Goal: Transaction & Acquisition: Purchase product/service

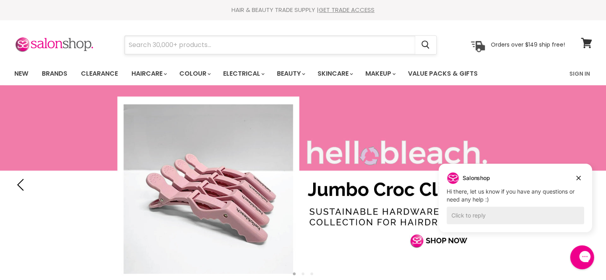
drag, startPoint x: 132, startPoint y: 43, endPoint x: 175, endPoint y: 41, distance: 43.9
click at [132, 43] on input "Search" at bounding box center [270, 45] width 291 height 18
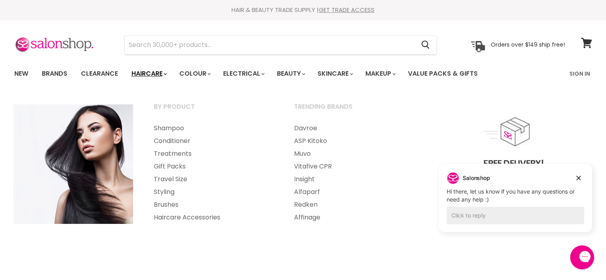
click at [153, 71] on link "Haircare" at bounding box center [149, 73] width 46 height 17
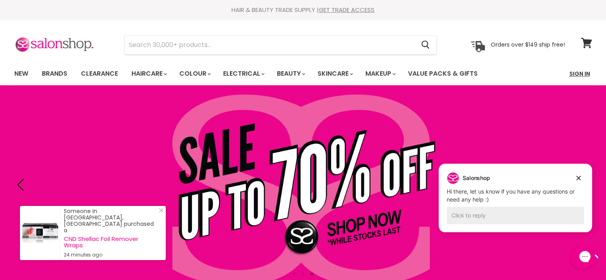
click at [575, 73] on link "Sign In" at bounding box center [580, 73] width 30 height 17
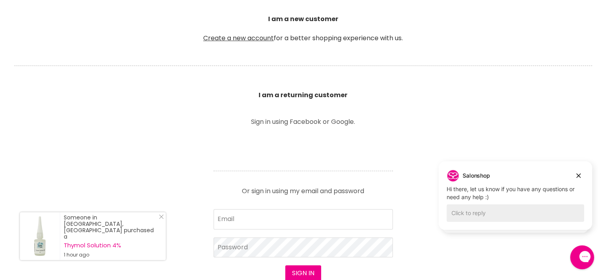
scroll to position [239, 0]
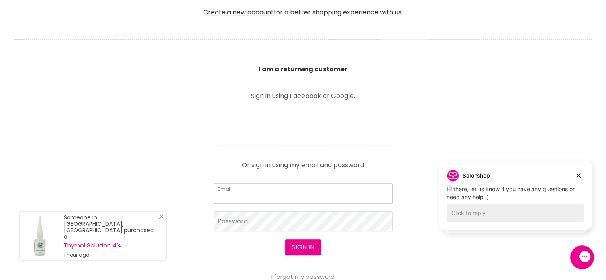
click at [227, 192] on input "Email" at bounding box center [303, 193] width 179 height 20
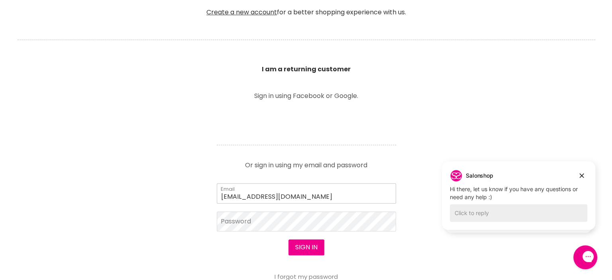
scroll to position [240, 0]
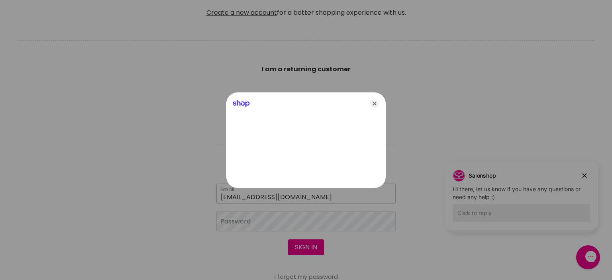
type input "judithleoni02@gmail.com"
click at [255, 220] on div at bounding box center [306, 140] width 612 height 280
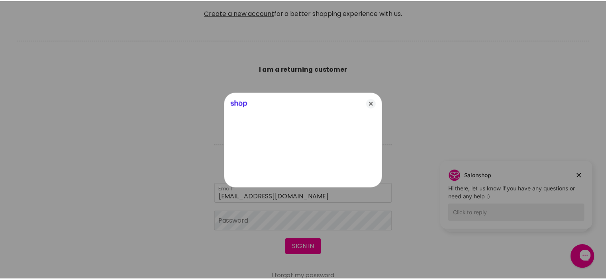
scroll to position [239, 0]
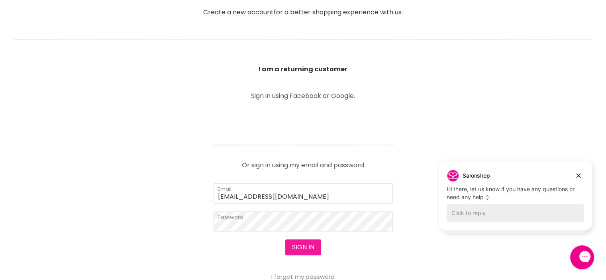
click at [304, 247] on button "Sign in" at bounding box center [303, 248] width 36 height 16
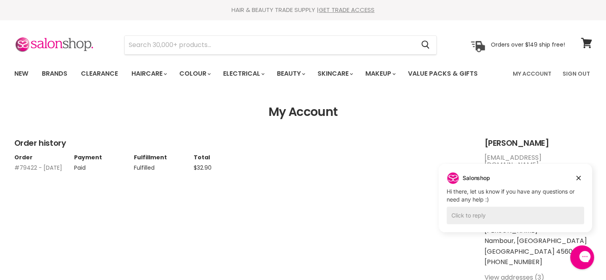
click at [44, 167] on link "#79422 - 06 May, 2025" at bounding box center [38, 168] width 48 height 8
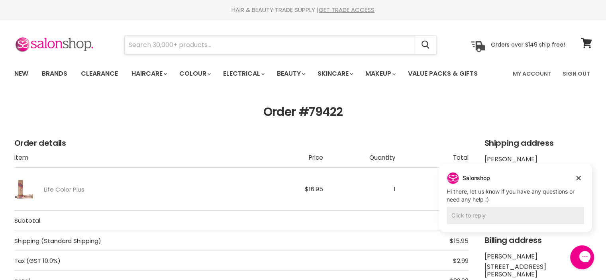
click at [129, 43] on input "Search" at bounding box center [270, 45] width 291 height 18
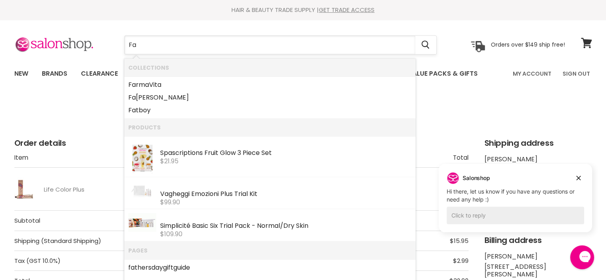
type input "Far"
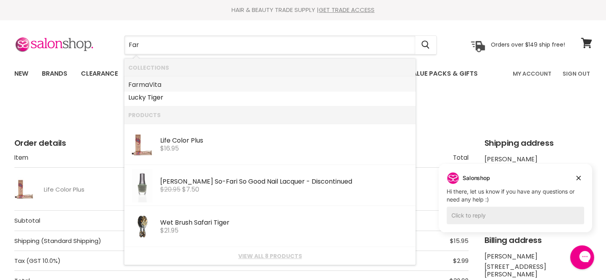
click at [159, 82] on link "Far maVita" at bounding box center [269, 85] width 283 height 13
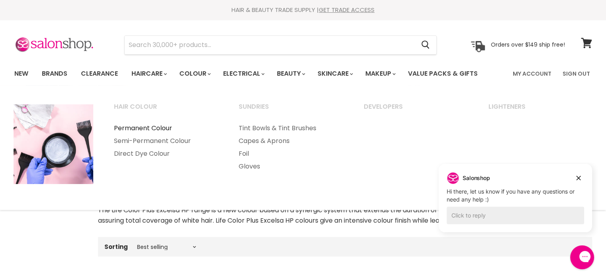
drag, startPoint x: 159, startPoint y: 126, endPoint x: 167, endPoint y: 131, distance: 9.1
click at [159, 126] on link "Permanent Colour" at bounding box center [166, 128] width 124 height 13
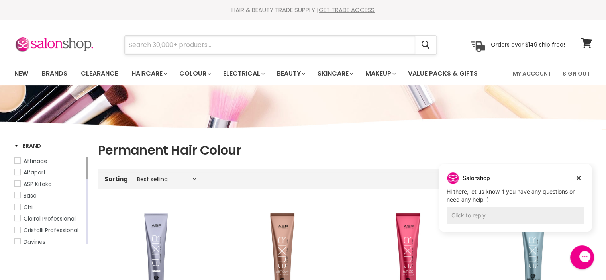
click at [130, 43] on input "Search" at bounding box center [270, 45] width 291 height 18
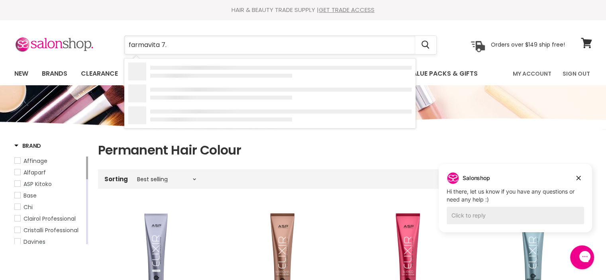
type input "farmavita 7.4"
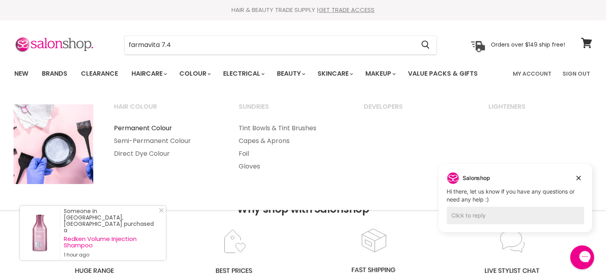
click at [166, 126] on link "Permanent Colour" at bounding box center [166, 128] width 124 height 13
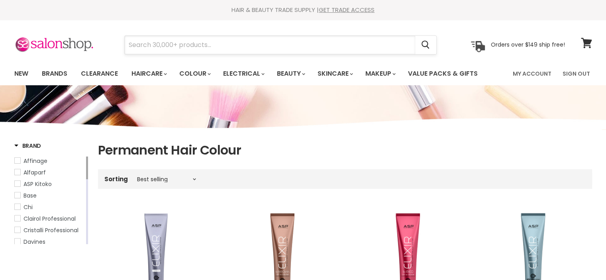
click at [160, 43] on input "Search" at bounding box center [270, 45] width 291 height 18
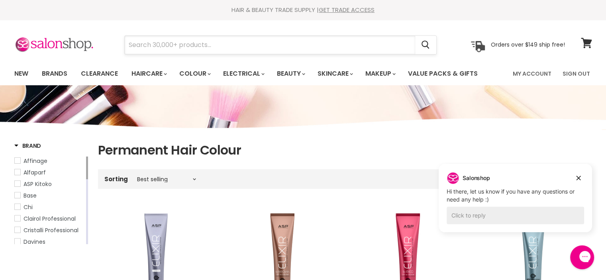
drag, startPoint x: 155, startPoint y: 42, endPoint x: 150, endPoint y: 43, distance: 5.2
click at [153, 43] on input "Search" at bounding box center [270, 45] width 291 height 18
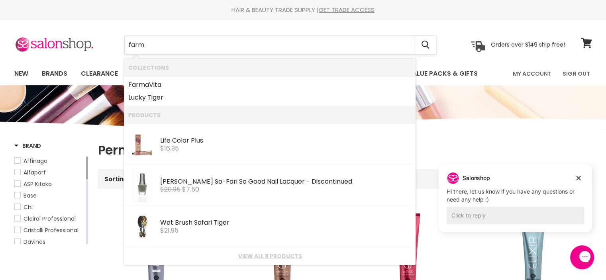
type input "farma"
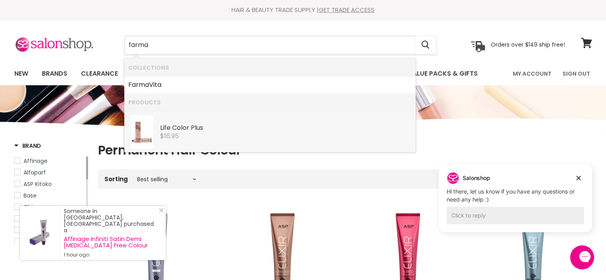
click at [190, 127] on div "Life Color Plus" at bounding box center [285, 128] width 251 height 8
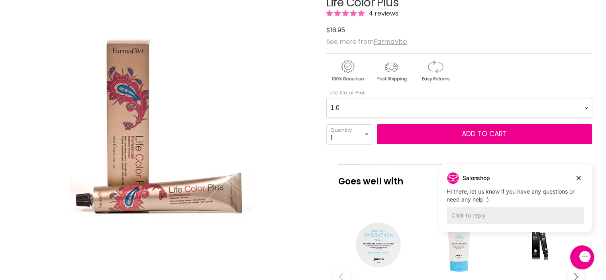
drag, startPoint x: 346, startPoint y: 104, endPoint x: 341, endPoint y: 104, distance: 4.4
click at [341, 104] on Plus-0-0 "1.0 1.10 3.0 4.0 4.0 4.0 4.0 4.00 4.03 4.1 4.12 4.20 4.3 4.35 4.4 4.5 4.52 4.77…" at bounding box center [459, 108] width 266 height 20
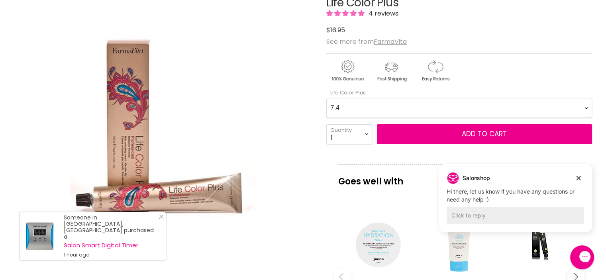
click at [326, 98] on Plus-0-0 "1.0 1.10 3.0 4.0 4.0 4.0 4.0 4.00 4.03 4.1 4.12 4.20 4.3 4.35 4.4 4.5 4.52 4.77…" at bounding box center [459, 108] width 266 height 20
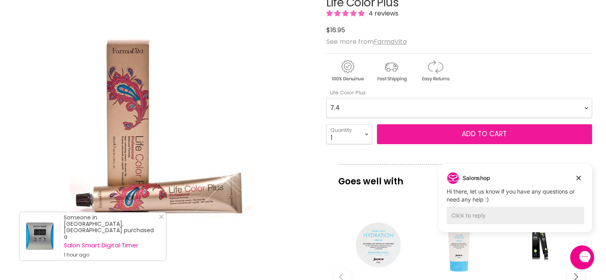
click at [449, 134] on button "Add to cart" at bounding box center [484, 134] width 215 height 20
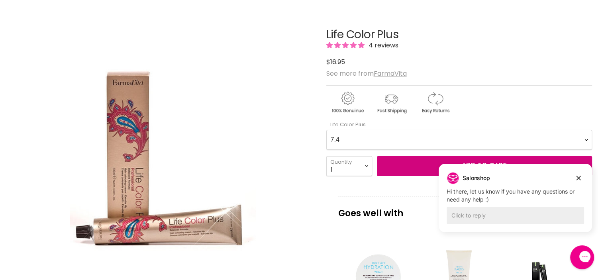
scroll to position [80, 0]
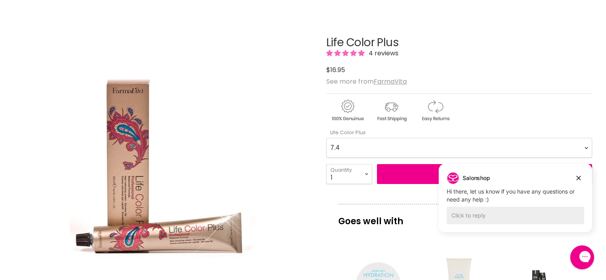
click at [340, 144] on Plus-0-0 "1.0 1.10 3.0 4.0 4.0 4.0 4.0 4.00 4.03 4.1 4.12 4.20 4.3 4.35 4.4 4.5 4.52 4.77…" at bounding box center [459, 148] width 266 height 20
select Plus-0-0 "6.45"
click at [326, 138] on Plus-0-0 "1.0 1.10 3.0 4.0 4.0 4.0 4.0 4.00 4.03 4.1 4.12 4.20 4.3 4.35 4.4 4.5 4.52 4.77…" at bounding box center [459, 148] width 266 height 20
click at [345, 149] on Plus-0-0 "1.0 1.10 3.0 4.0 4.0 4.0 4.0 4.00 4.03 4.1 4.12 4.20 4.3 4.35 4.4 4.5 4.52 4.77…" at bounding box center [459, 148] width 266 height 20
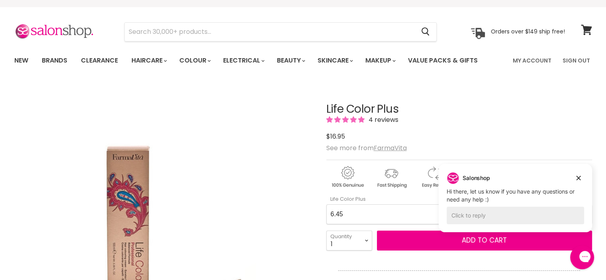
scroll to position [0, 0]
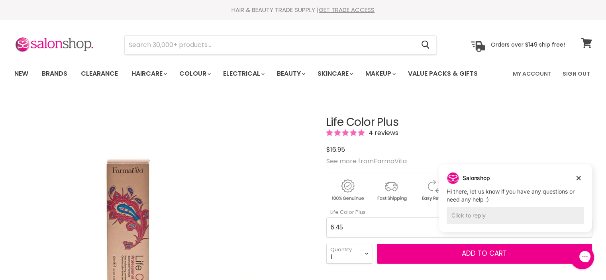
click at [586, 42] on icon at bounding box center [586, 43] width 11 height 10
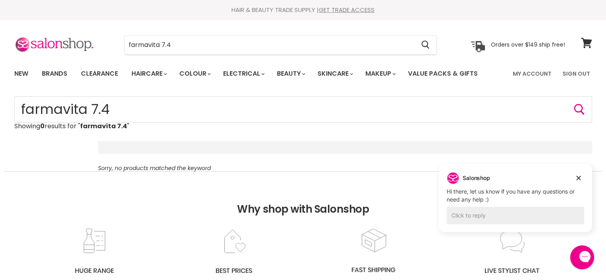
click at [135, 125] on p "Showing 0 results for " farmavita 7.4 "" at bounding box center [303, 126] width 578 height 7
click at [178, 44] on input "farmavita 7.4" at bounding box center [270, 45] width 291 height 18
click at [55, 72] on link "Brands" at bounding box center [54, 73] width 37 height 17
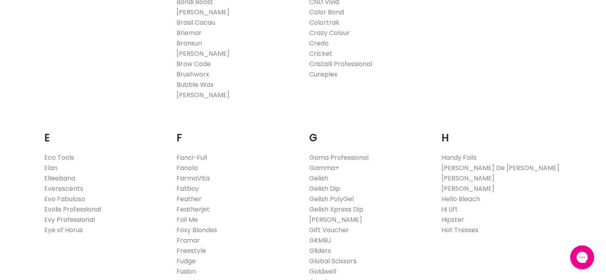
scroll to position [438, 0]
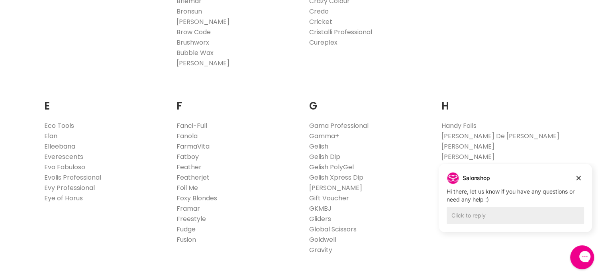
click at [204, 145] on link "FarmaVita" at bounding box center [193, 146] width 33 height 9
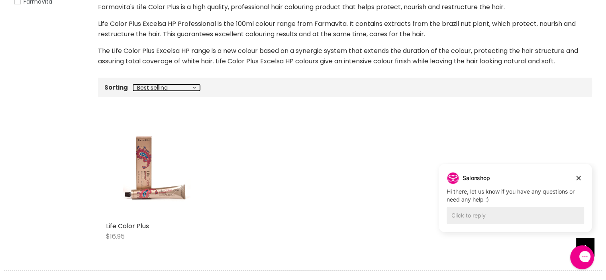
drag, startPoint x: 193, startPoint y: 86, endPoint x: 197, endPoint y: 87, distance: 4.2
click at [193, 86] on select "Best selling Featured Price, low to high Price, high to low Alphabetically, A-Z…" at bounding box center [166, 87] width 67 height 6
click at [220, 88] on div "Sorting Best selling Featured Price, low to high Price, high to low Alphabetica…" at bounding box center [345, 87] width 494 height 13
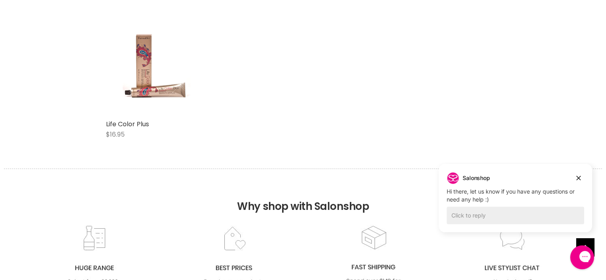
scroll to position [279, 0]
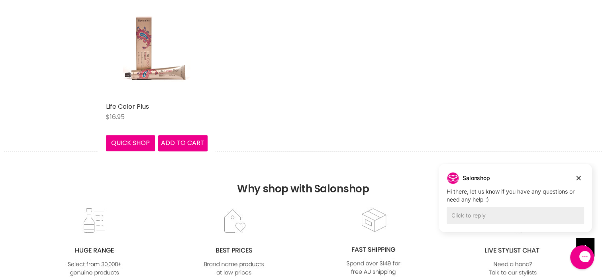
click at [154, 71] on img "Main content" at bounding box center [157, 48] width 68 height 102
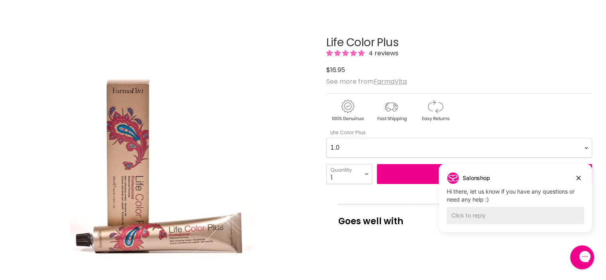
click at [342, 142] on Plus-0-0 "1.0 1.10 3.0 4.0 4.0 4.0 4.0 4.00 4.03 4.1 4.12 4.20 4.3 4.35 4.4 4.5 4.52 4.77…" at bounding box center [459, 148] width 266 height 20
select Plus-0-0 "7.4"
click at [326, 138] on Plus-0-0 "1.0 1.10 3.0 4.0 4.0 4.0 4.0 4.00 4.03 4.1 4.12 4.20 4.3 4.35 4.4 4.5 4.52 4.77…" at bounding box center [459, 148] width 266 height 20
click at [346, 175] on select "1 2 3 4 5 6 7 8 9 10+" at bounding box center [349, 174] width 46 height 20
click at [326, 164] on select "1 2 3 4 5 6 7 8 9 10+" at bounding box center [349, 174] width 46 height 20
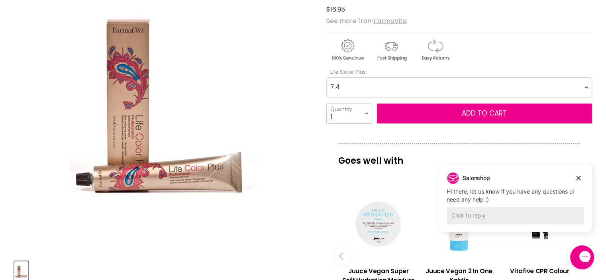
scroll to position [120, 0]
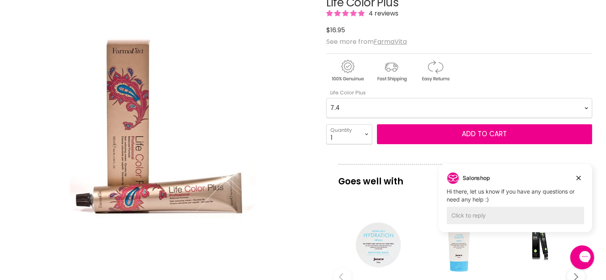
click at [347, 106] on Plus-0-0 "1.0 1.10 3.0 4.0 4.0 4.0 4.0 4.00 4.03 4.1 4.12 4.20 4.3 4.35 4.4 4.5 4.52 4.77…" at bounding box center [459, 108] width 266 height 20
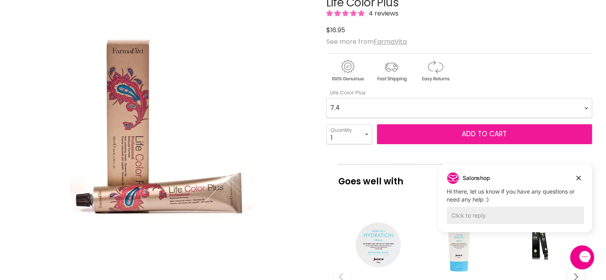
click at [463, 130] on span "Add to cart" at bounding box center [484, 134] width 45 height 10
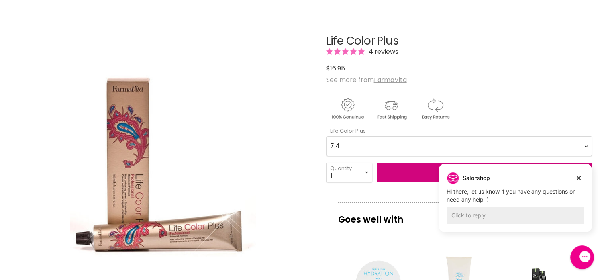
scroll to position [40, 0]
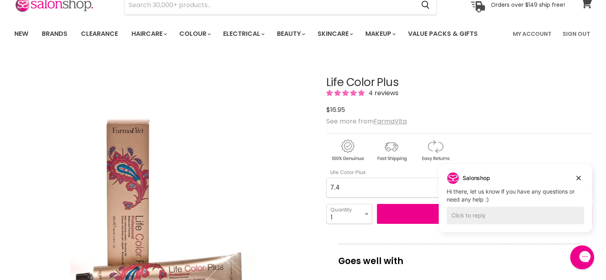
click at [586, 1] on icon at bounding box center [586, 3] width 11 height 10
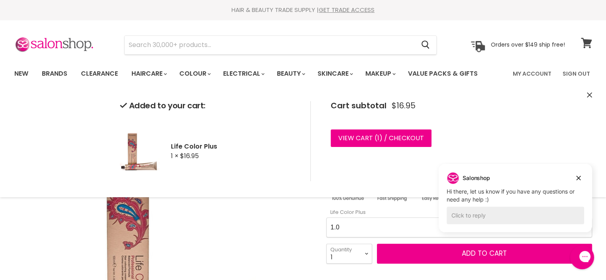
click at [587, 41] on span at bounding box center [591, 38] width 9 height 9
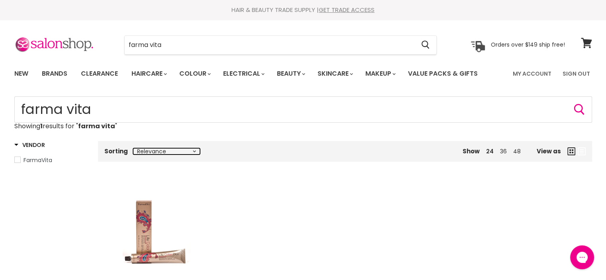
click at [194, 149] on select "Relevance Best Selling Lowest Price Highest Price Alphabetically, A-Z Alphabeti…" at bounding box center [166, 151] width 67 height 6
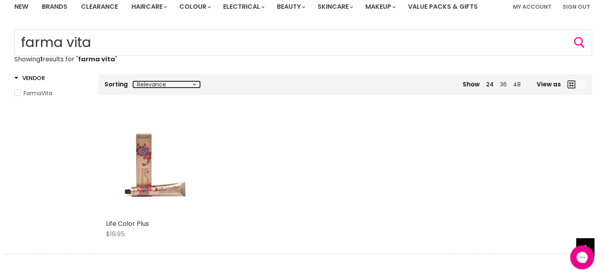
scroll to position [120, 0]
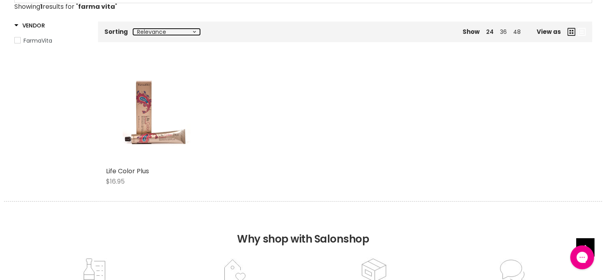
click at [194, 31] on select "Relevance Best Selling Lowest Price Highest Price Alphabetically, A-Z Alphabeti…" at bounding box center [166, 32] width 67 height 6
select select "price-descending"
click at [133, 29] on select "Relevance Best Selling Lowest Price Highest Price Alphabetically, A-Z Alphabeti…" at bounding box center [166, 32] width 67 height 6
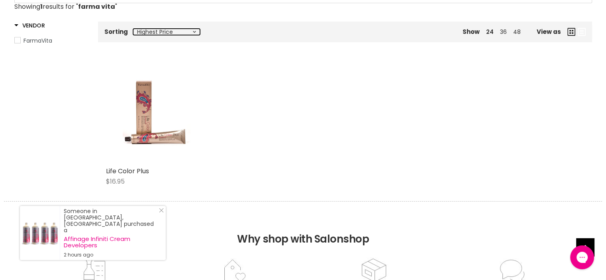
click at [194, 31] on select "Relevance Best Selling Lowest Price Highest Price Alphabetically, A-Z Alphabeti…" at bounding box center [166, 32] width 67 height 6
click at [295, 110] on div "Life Color Plus $16.95 FarmaVita Quick shop Add to cart" at bounding box center [345, 127] width 494 height 148
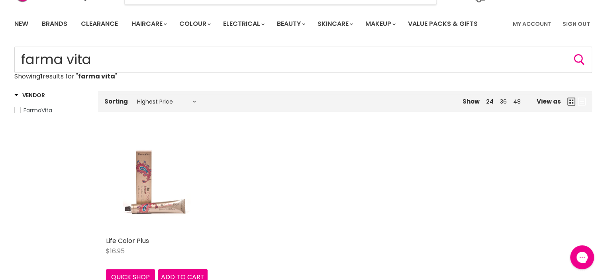
scroll to position [40, 0]
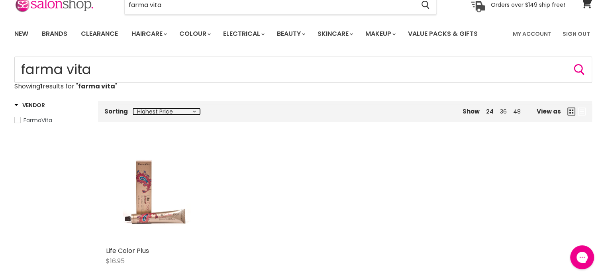
click at [194, 110] on select "Relevance Best Selling Lowest Price Highest Price Alphabetically, A-Z Alphabeti…" at bounding box center [166, 111] width 67 height 6
select select "relevance"
click at [133, 108] on select "Relevance Best Selling Lowest Price Highest Price Alphabetically, A-Z Alphabeti…" at bounding box center [166, 111] width 67 height 6
click at [570, 110] on icon "Main content" at bounding box center [571, 112] width 8 height 8
click at [18, 118] on span "FarmaVita" at bounding box center [18, 120] width 6 height 6
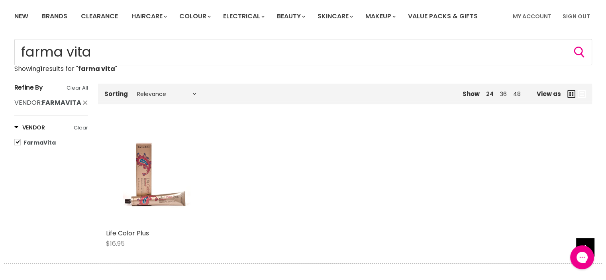
scroll to position [40, 0]
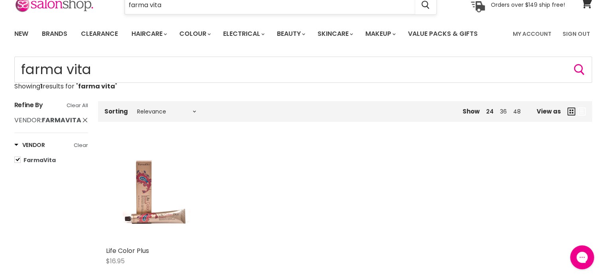
click at [167, 4] on input "farma vita" at bounding box center [270, 5] width 291 height 18
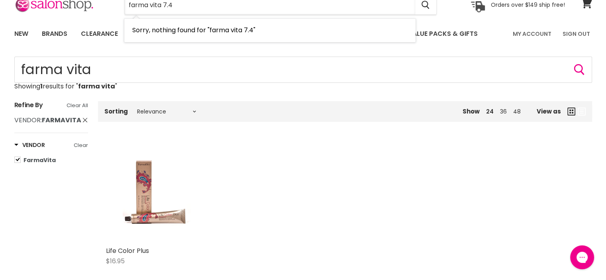
type input "farma vita 7.4"
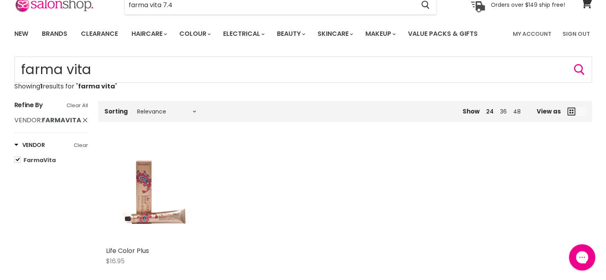
click at [582, 256] on icon "Open gorgias live chat" at bounding box center [582, 257] width 8 height 8
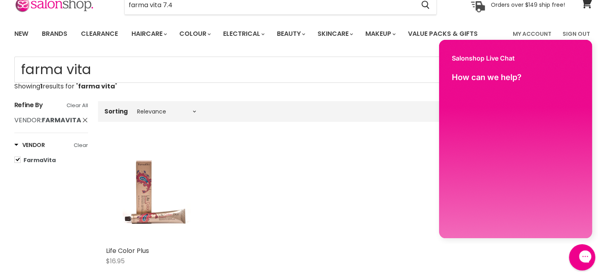
scroll to position [0, 0]
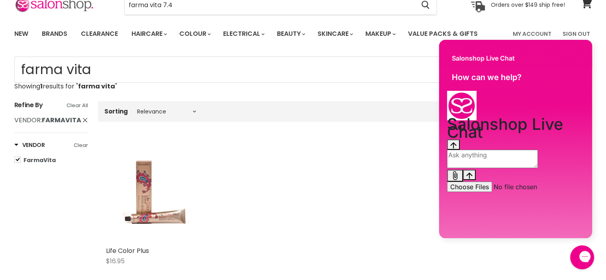
click at [463, 139] on div "Conversation messages" at bounding box center [515, 139] width 137 height 0
drag, startPoint x: 470, startPoint y: 214, endPoint x: 474, endPoint y: 211, distance: 5.1
click at [469, 168] on textarea "live chat message input" at bounding box center [492, 159] width 91 height 18
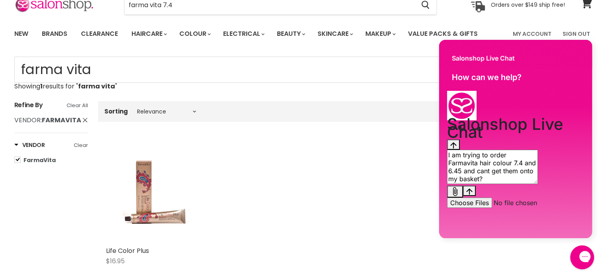
type textarea "I am trying to order Farmavita hair colour 7.4 and 6.45 and cant get them onto …"
